Goal: Information Seeking & Learning: Learn about a topic

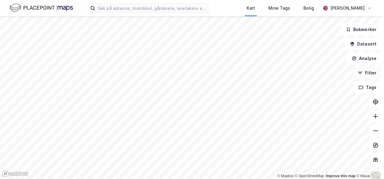
click at [370, 78] on button "Filter" at bounding box center [366, 73] width 29 height 12
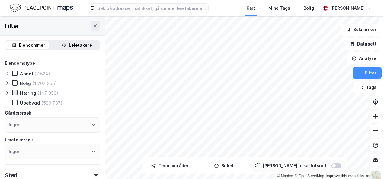
click at [16, 92] on icon at bounding box center [14, 93] width 3 height 2
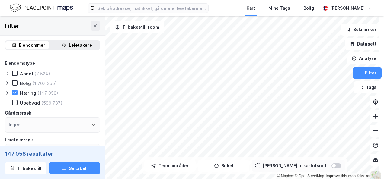
scroll to position [60, 0]
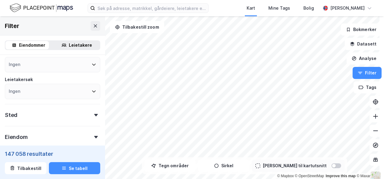
click at [94, 114] on icon at bounding box center [96, 115] width 4 height 2
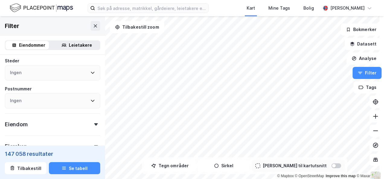
scroll to position [121, 0]
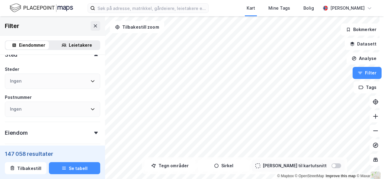
click at [91, 82] on div "Ingen" at bounding box center [52, 81] width 95 height 15
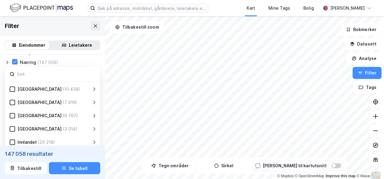
scroll to position [38, 0]
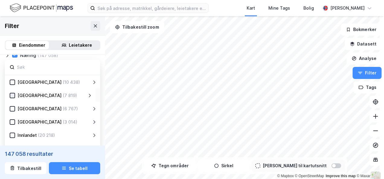
click at [13, 94] on icon at bounding box center [12, 96] width 4 height 4
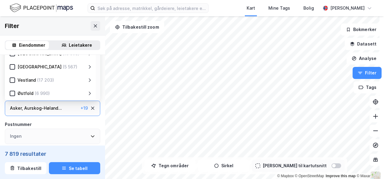
scroll to position [98, 0]
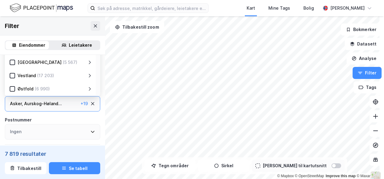
click at [90, 103] on icon at bounding box center [92, 103] width 5 height 5
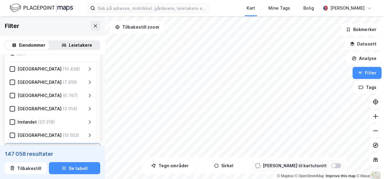
scroll to position [38, 0]
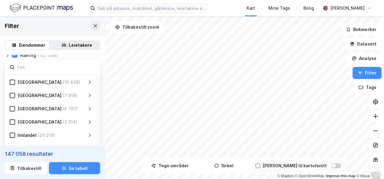
click at [89, 94] on icon at bounding box center [90, 96] width 2 height 4
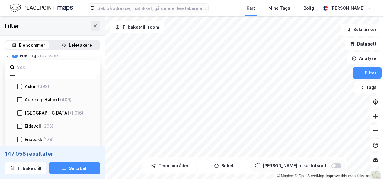
scroll to position [30, 0]
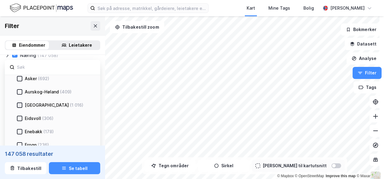
click at [20, 104] on icon at bounding box center [20, 105] width 4 height 4
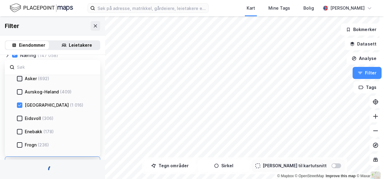
click at [21, 79] on icon at bounding box center [20, 79] width 4 height 4
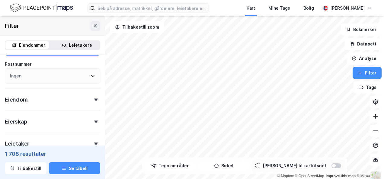
scroll to position [155, 0]
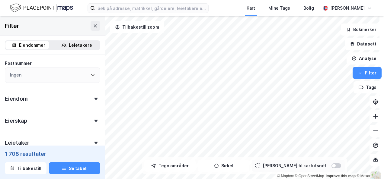
click at [91, 101] on div "Eiendom" at bounding box center [52, 96] width 95 height 17
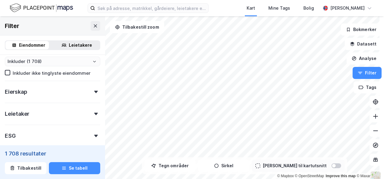
scroll to position [366, 0]
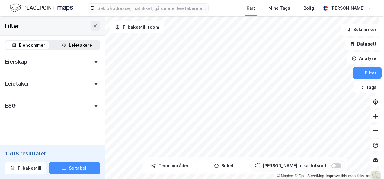
click at [90, 86] on div "Leietaker" at bounding box center [52, 81] width 95 height 17
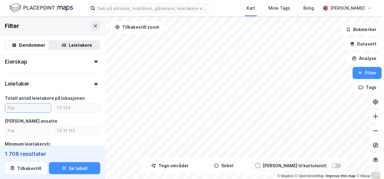
click at [30, 109] on input "number" at bounding box center [28, 108] width 46 height 9
type input "1"
type input "Inkluder (1 265)"
type input "1"
click at [55, 110] on input "number" at bounding box center [77, 108] width 46 height 9
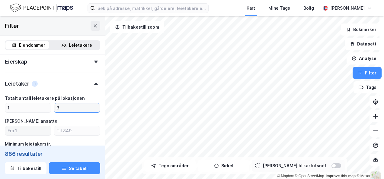
type input "3"
click at [26, 129] on input "number" at bounding box center [28, 130] width 46 height 9
type input "Inkluder (886)"
type input "50"
type input "Inkluder (193)"
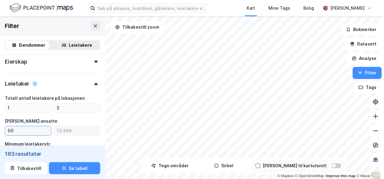
type input "50"
click at [62, 132] on input "number" at bounding box center [77, 130] width 46 height 9
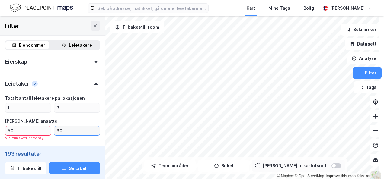
type input "300"
type input "Inkluder (173)"
type input "300"
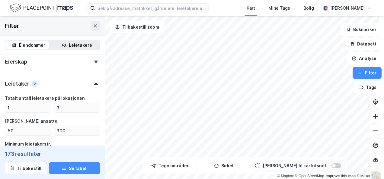
scroll to position [396, 0]
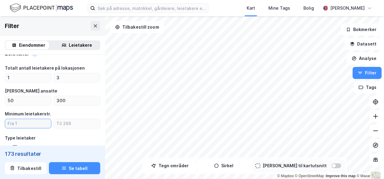
click at [14, 122] on input "number" at bounding box center [28, 123] width 46 height 9
type input "50"
click at [72, 126] on input "number" at bounding box center [77, 123] width 46 height 9
type input "Inkluder (152)"
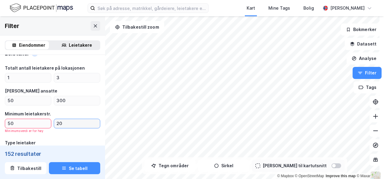
type input "200"
type input "Inkluder (137)"
type input "200"
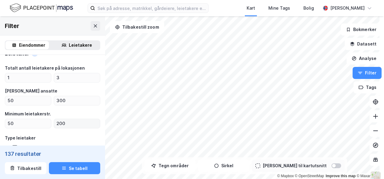
scroll to position [426, 0]
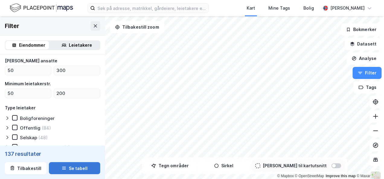
click at [73, 168] on button "Se tabell" at bounding box center [74, 168] width 51 height 12
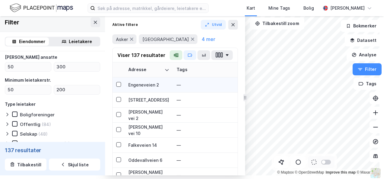
click at [145, 86] on div "Engeneveien 2" at bounding box center [148, 85] width 41 height 6
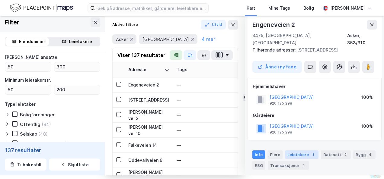
click at [297, 151] on div "Leietakere 1" at bounding box center [301, 155] width 33 height 8
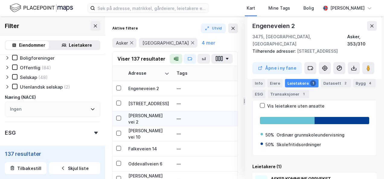
click at [140, 118] on div "Martin Linges vei 2" at bounding box center [148, 119] width 41 height 13
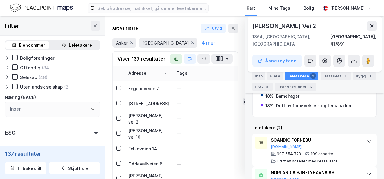
scroll to position [187, 0]
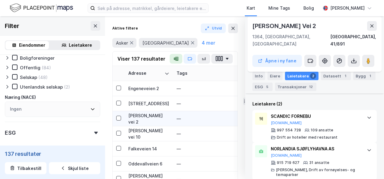
click at [135, 118] on div "Martin Linges vei 2" at bounding box center [148, 119] width 41 height 13
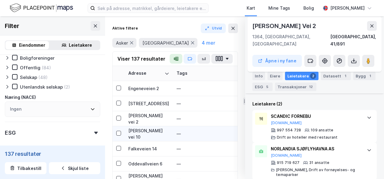
click at [135, 131] on div "Eyvind Lyches vei 10" at bounding box center [148, 134] width 41 height 13
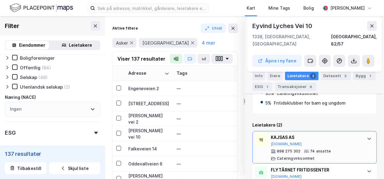
scroll to position [151, 0]
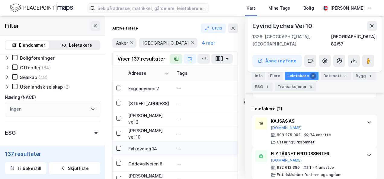
click at [142, 148] on div "Falkeveien 14" at bounding box center [148, 149] width 41 height 6
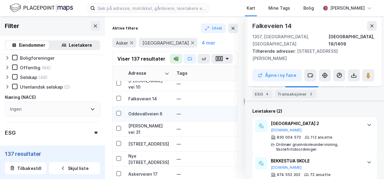
scroll to position [51, 0]
click at [140, 112] on div "Oddevallveien 6" at bounding box center [148, 113] width 41 height 6
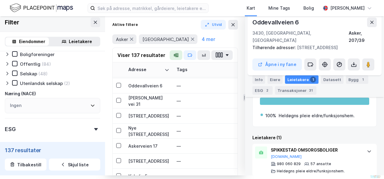
scroll to position [78, 0]
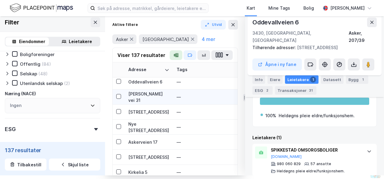
click at [142, 96] on div "Sonja Henies vei 31" at bounding box center [148, 97] width 41 height 13
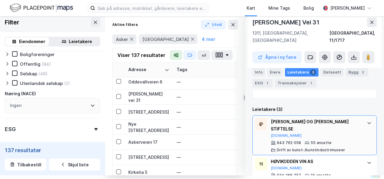
scroll to position [177, 0]
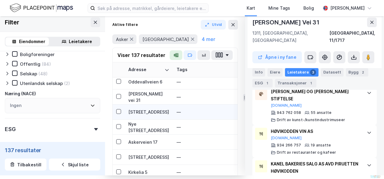
click at [135, 111] on div "Leirdueveien 74" at bounding box center [148, 112] width 41 height 6
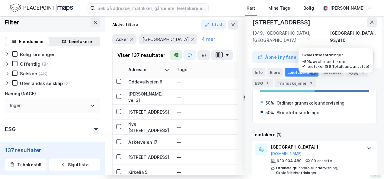
scroll to position [167, 0]
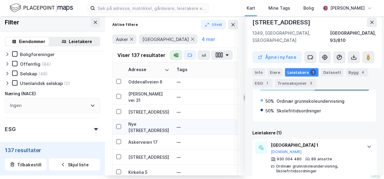
click at [142, 126] on div "Nye Vakås vei 56" at bounding box center [148, 127] width 41 height 13
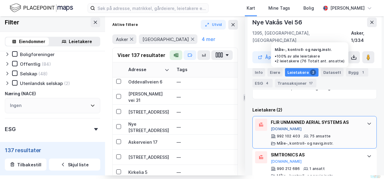
scroll to position [166, 0]
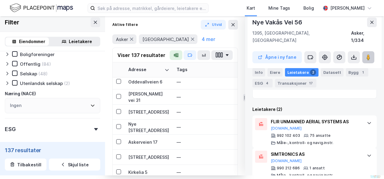
click at [366, 54] on image at bounding box center [368, 57] width 4 height 6
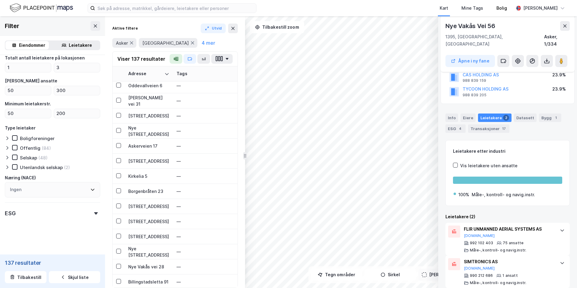
scroll to position [0, 0]
click at [384, 179] on div "FLIR UNMANNED AERIAL SYSTEMS AS Proff.no" at bounding box center [509, 231] width 90 height 13
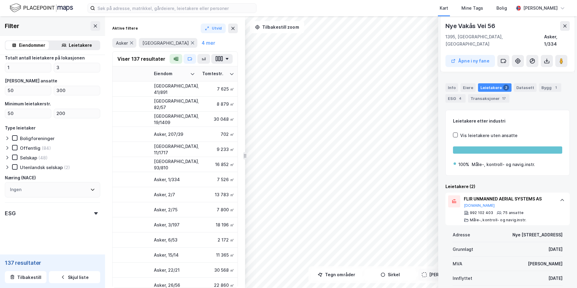
scroll to position [30, 0]
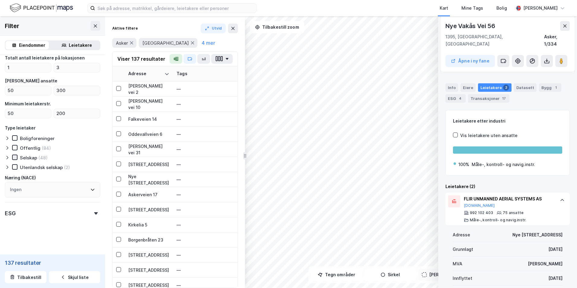
click at [13, 156] on icon at bounding box center [15, 157] width 4 height 4
click at [13, 167] on icon at bounding box center [15, 167] width 4 height 4
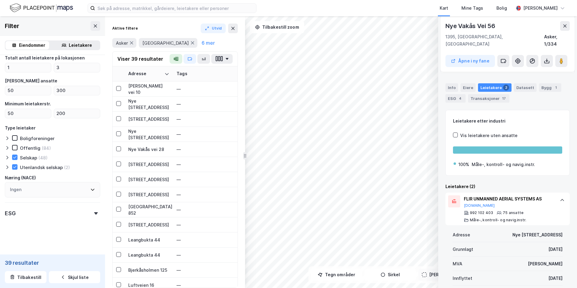
type input "Inkluder (39)"
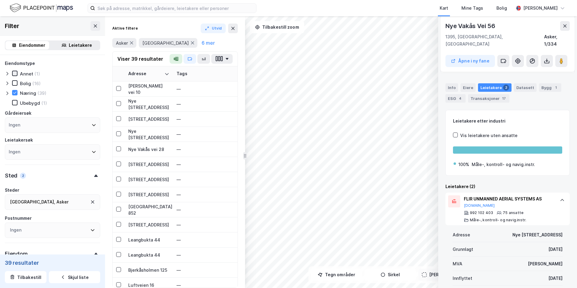
click at [14, 74] on icon at bounding box center [15, 73] width 4 height 4
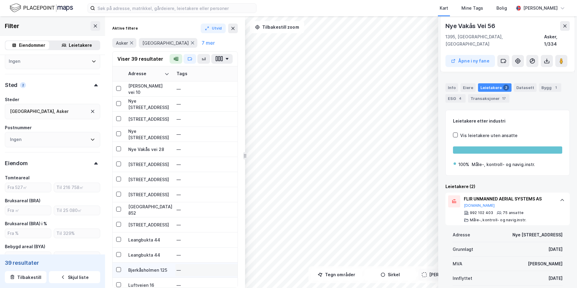
scroll to position [181, 0]
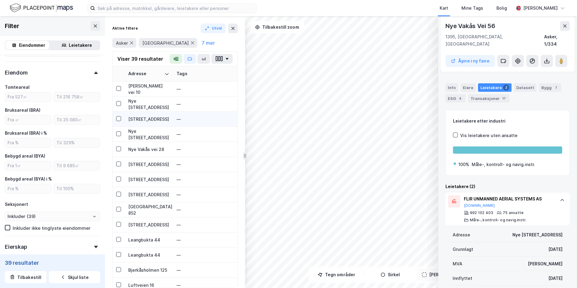
click at [142, 122] on div "Solbråveien 10" at bounding box center [148, 119] width 41 height 6
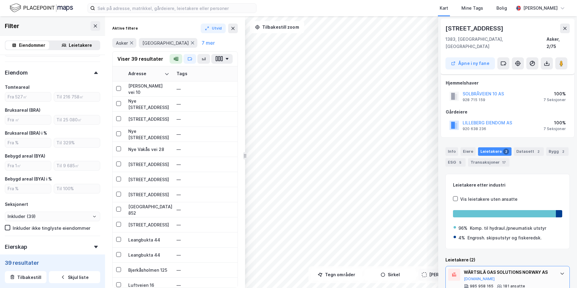
scroll to position [43, 0]
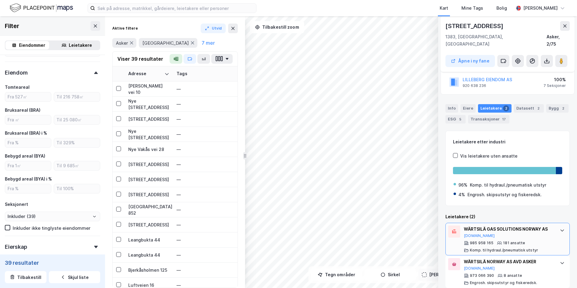
click at [384, 179] on div "WÄRTSILÄ GAS SOLUTIONS NORWAY AS Proff.no" at bounding box center [509, 231] width 90 height 13
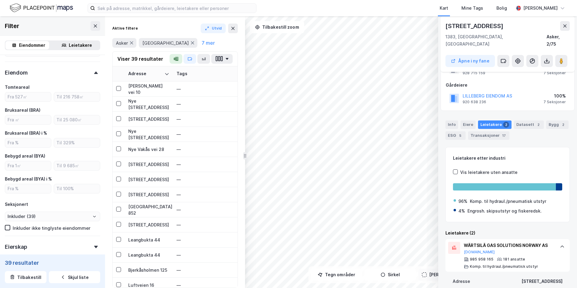
scroll to position [30, 0]
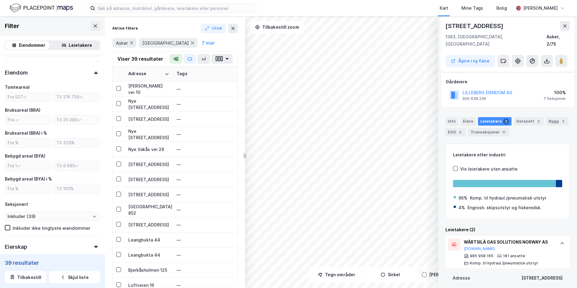
click at [384, 117] on div "Leietakere 2" at bounding box center [494, 121] width 33 height 8
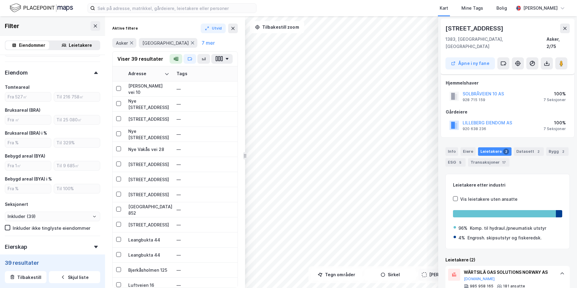
scroll to position [60, 0]
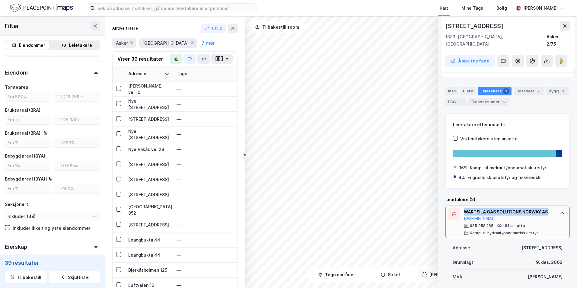
drag, startPoint x: 464, startPoint y: 205, endPoint x: 550, endPoint y: 208, distance: 86.3
click at [384, 179] on div "WÄRTSILÄ GAS SOLUTIONS NORWAY AS Proff.no 985 958 165 181 ansatte Komp. til hyd…" at bounding box center [507, 221] width 124 height 33
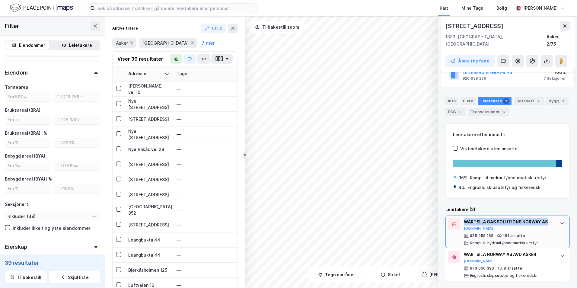
scroll to position [43, 0]
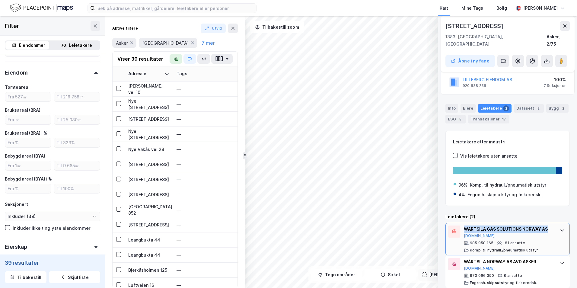
drag, startPoint x: 550, startPoint y: 208, endPoint x: 518, endPoint y: 223, distance: 35.4
copy div "WÄRTSILÄ GAS SOLUTIONS NORWAY AS"
click at [384, 58] on image at bounding box center [561, 61] width 4 height 6
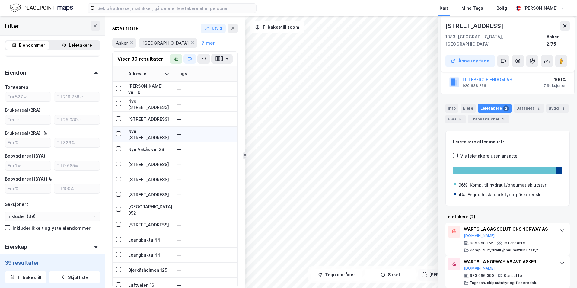
click at [146, 132] on div "Nye Vakås vei 20" at bounding box center [148, 134] width 41 height 13
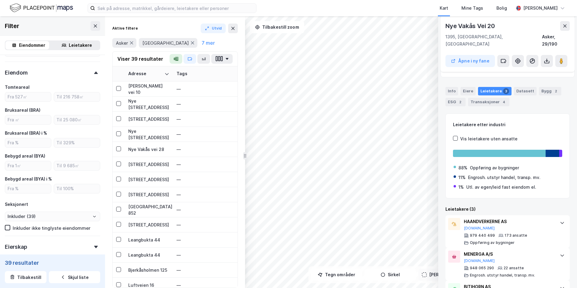
scroll to position [85, 0]
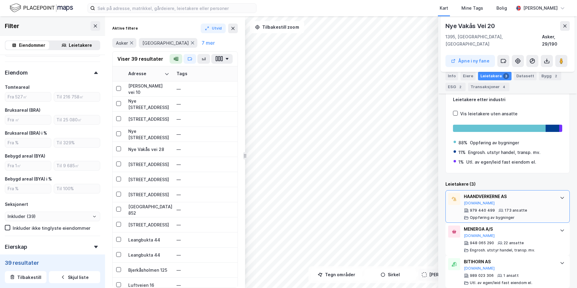
click at [384, 179] on div "979 440 499" at bounding box center [482, 210] width 25 height 5
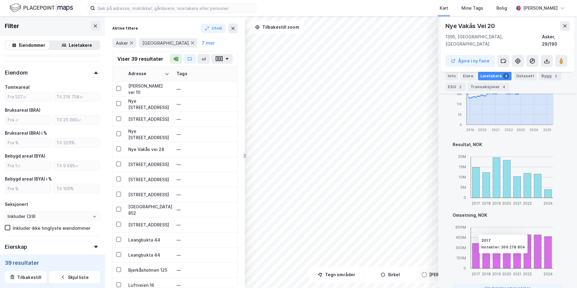
scroll to position [357, 0]
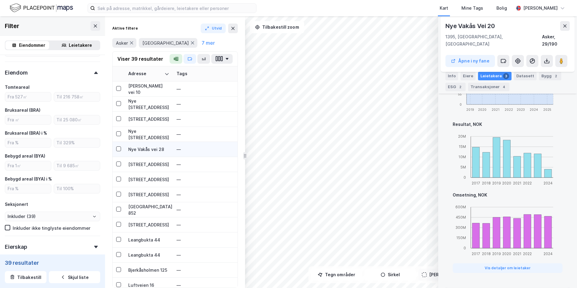
click at [138, 148] on div "Nye Vakås vei 28" at bounding box center [148, 149] width 41 height 6
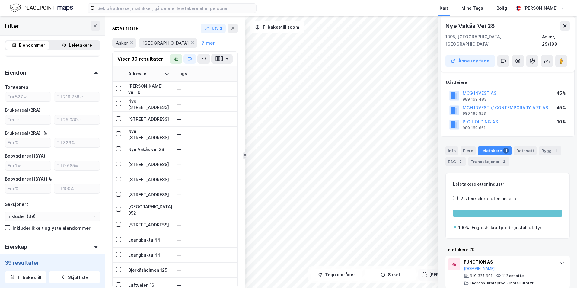
scroll to position [30, 0]
click at [384, 179] on div "FUNCTION AS" at bounding box center [509, 261] width 90 height 7
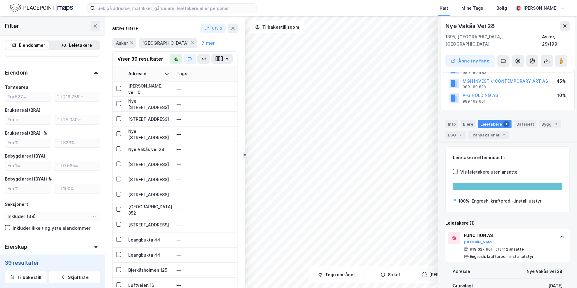
scroll to position [120, 0]
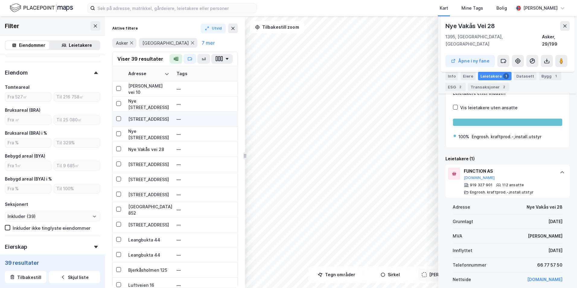
click at [149, 118] on div "Solbråveien 10" at bounding box center [148, 119] width 41 height 6
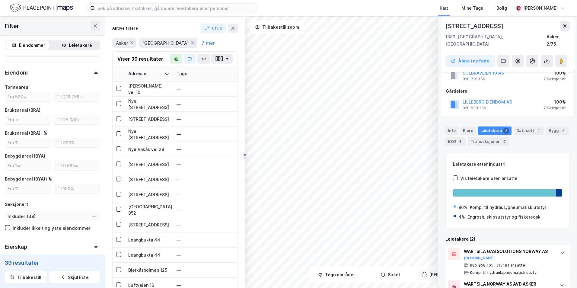
scroll to position [43, 0]
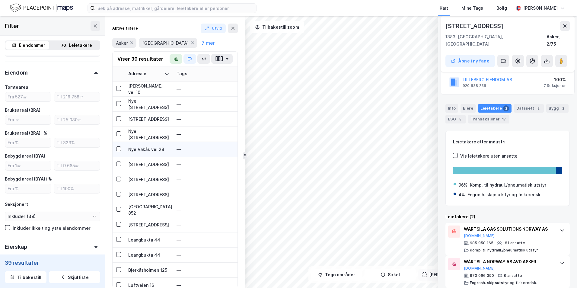
click at [151, 146] on td "Nye Vakås vei 28" at bounding box center [149, 149] width 48 height 15
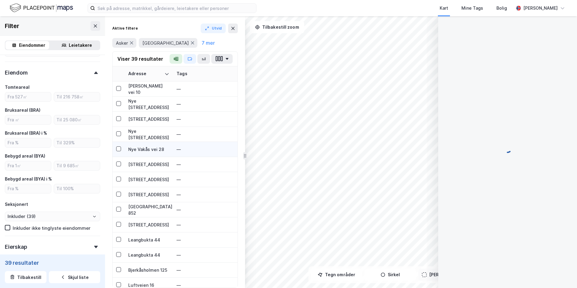
click at [151, 150] on div "Nye Vakås vei 28" at bounding box center [148, 149] width 41 height 6
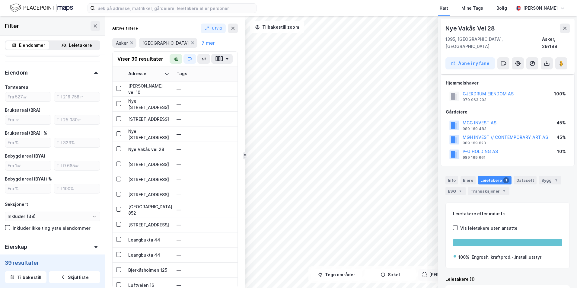
scroll to position [30, 0]
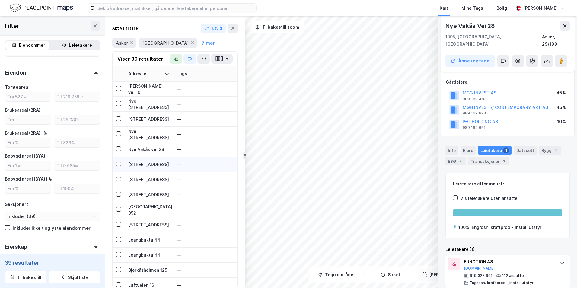
click at [162, 163] on div "Stasjonsveien 18" at bounding box center [148, 164] width 41 height 6
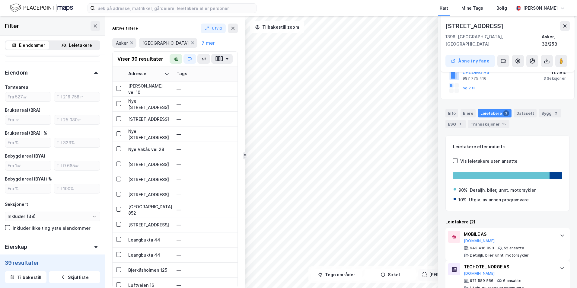
scroll to position [99, 0]
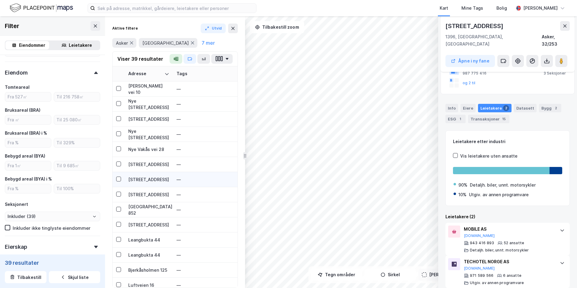
click at [142, 179] on div "Nesbruveien 71" at bounding box center [148, 179] width 41 height 6
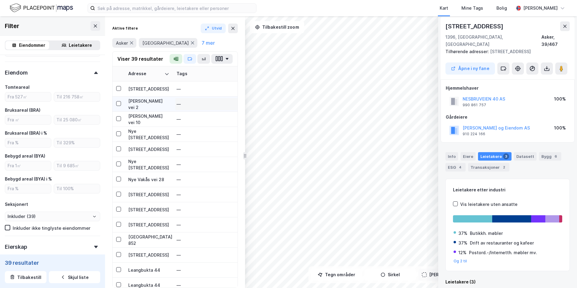
scroll to position [0, 0]
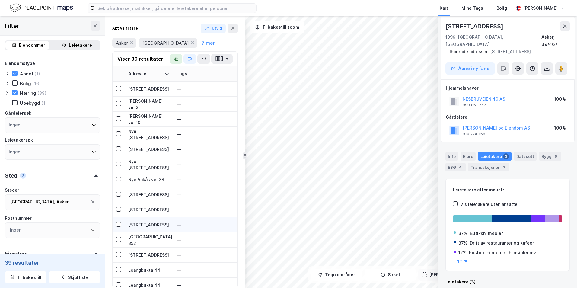
click at [152, 179] on div "Stasjonsveien 18" at bounding box center [148, 194] width 41 height 6
click at [144, 179] on div "Nesbruveien 71" at bounding box center [148, 209] width 41 height 6
click at [141, 179] on div "Slemmestadveien 64" at bounding box center [148, 224] width 41 height 6
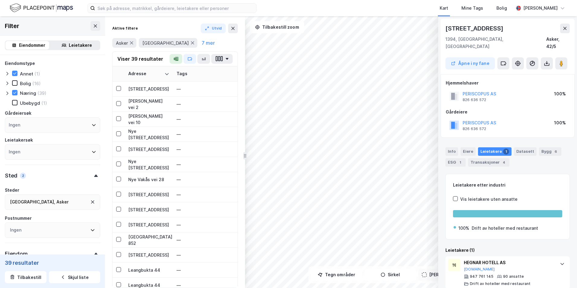
scroll to position [1, 0]
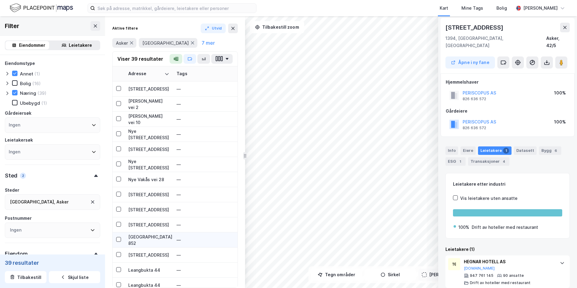
click at [136, 179] on div "Drammensveien 852" at bounding box center [148, 240] width 41 height 13
click at [139, 179] on div "Drammensveien 852" at bounding box center [148, 240] width 41 height 13
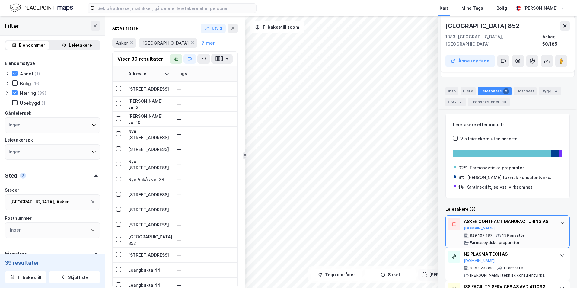
scroll to position [93, 0]
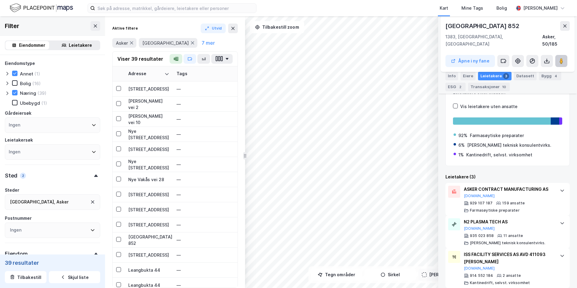
click at [384, 58] on image at bounding box center [561, 61] width 4 height 6
click at [384, 179] on div "ASKER CONTRACT MANUFACTURING AS Proff.no 929 107 187 159 ansatte Farmasøytiske …" at bounding box center [507, 199] width 124 height 33
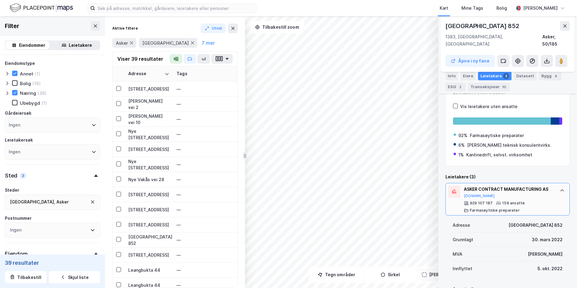
click at [384, 179] on div "ASKER CONTRACT MANUFACTURING AS Proff.no 929 107 187 159 ansatte Farmasøytiske …" at bounding box center [507, 199] width 124 height 33
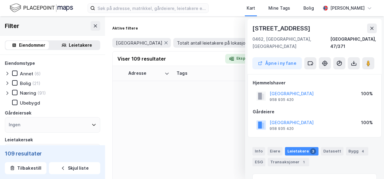
scroll to position [1523, 0]
